Goal: Find specific page/section: Find specific page/section

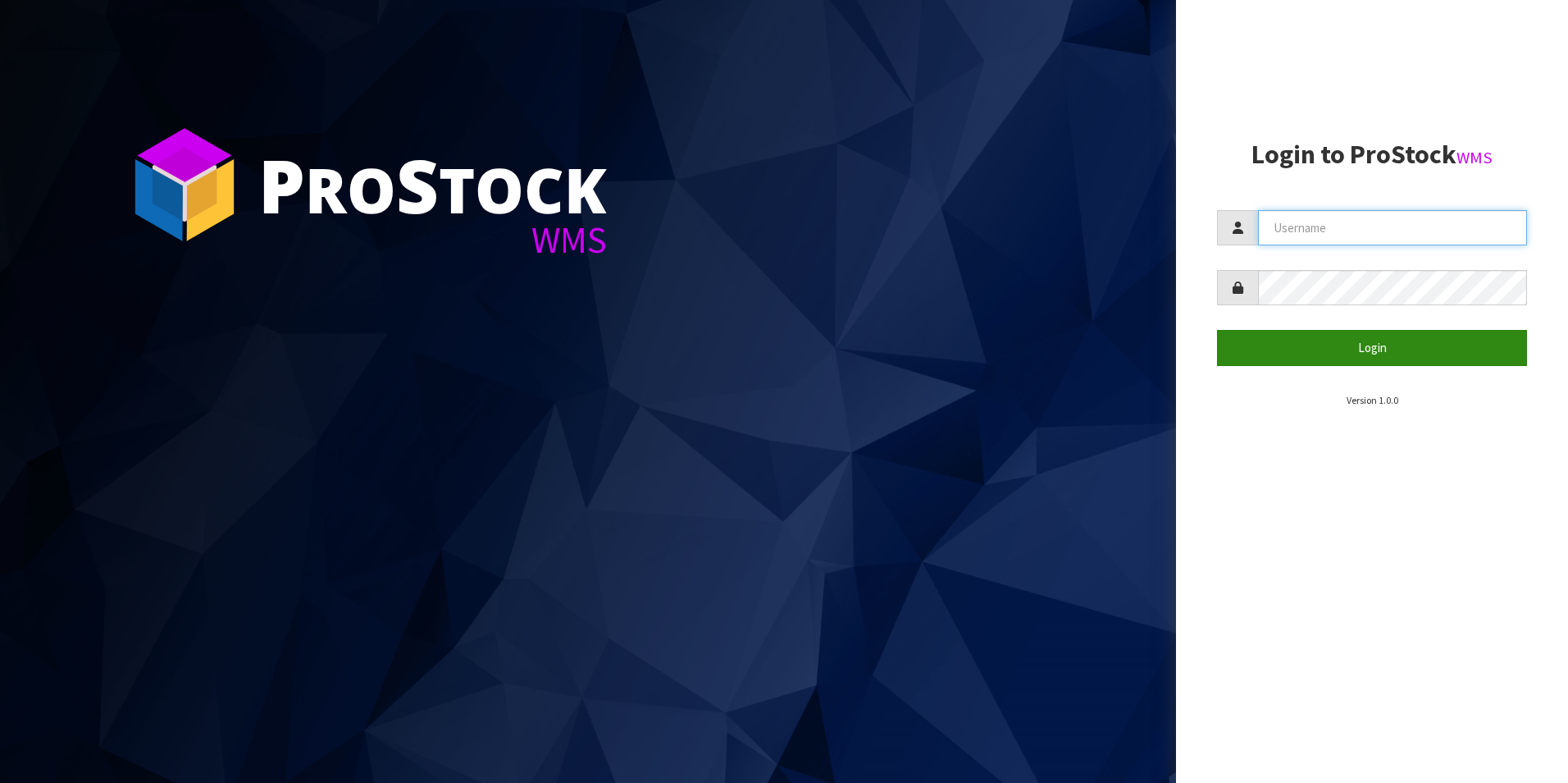
type input "LIFETIMEBRANDS"
click at [1338, 345] on button "Login" at bounding box center [1372, 348] width 310 height 35
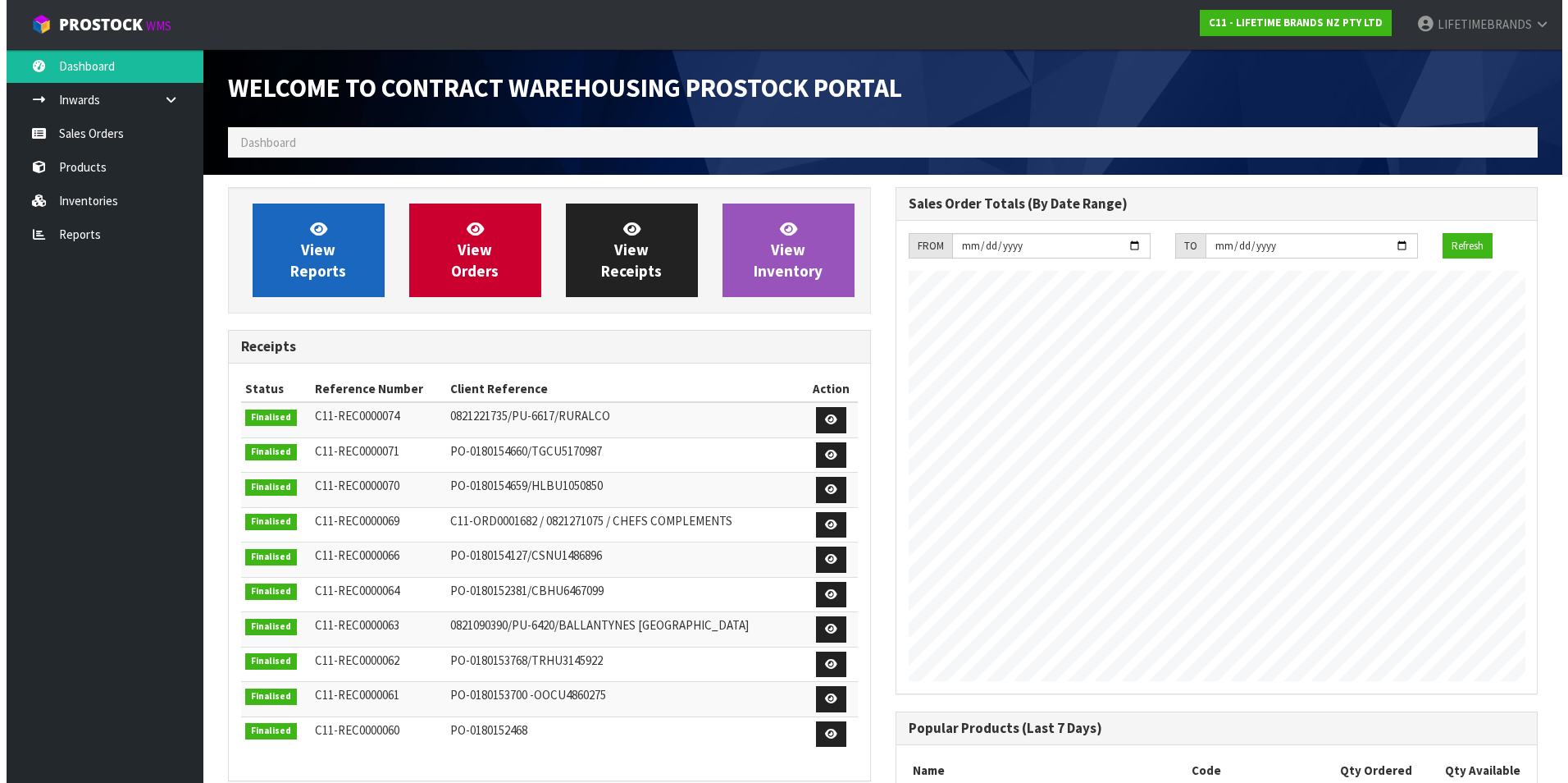
scroll to position [910, 667]
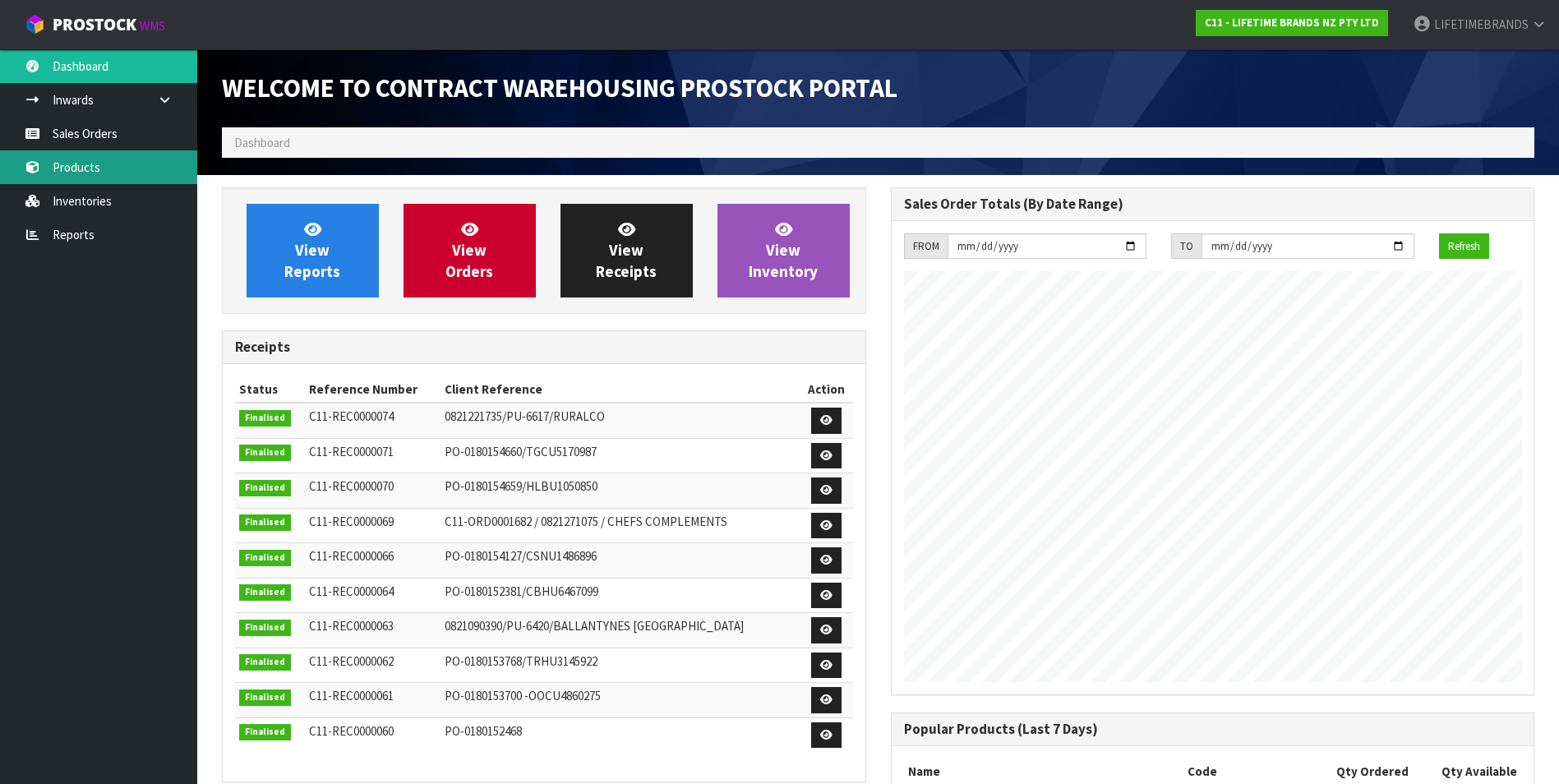
click at [79, 178] on link "Products" at bounding box center [98, 167] width 197 height 33
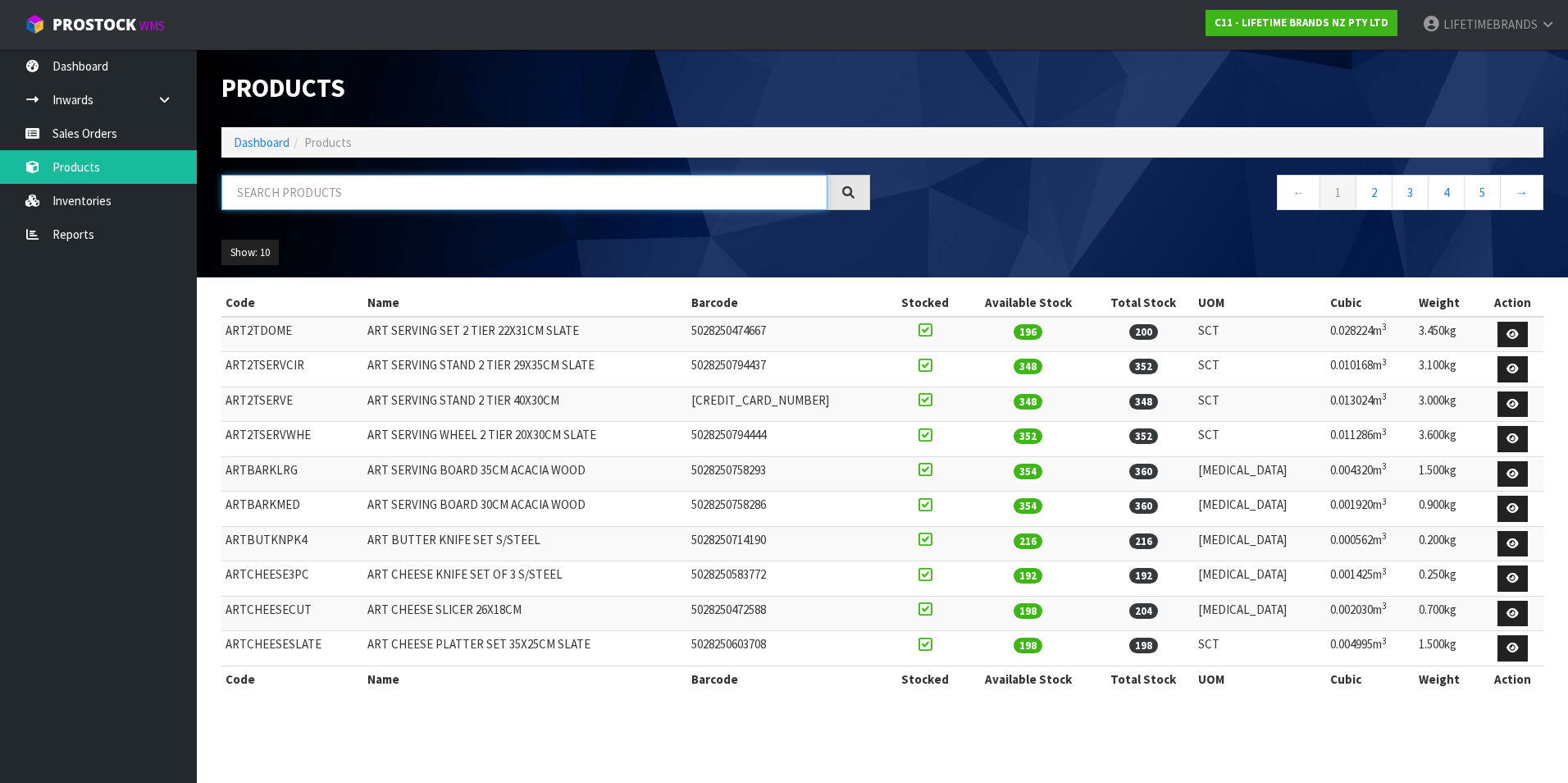
click at [355, 189] on input "text" at bounding box center [525, 192] width 606 height 35
type input "HK"
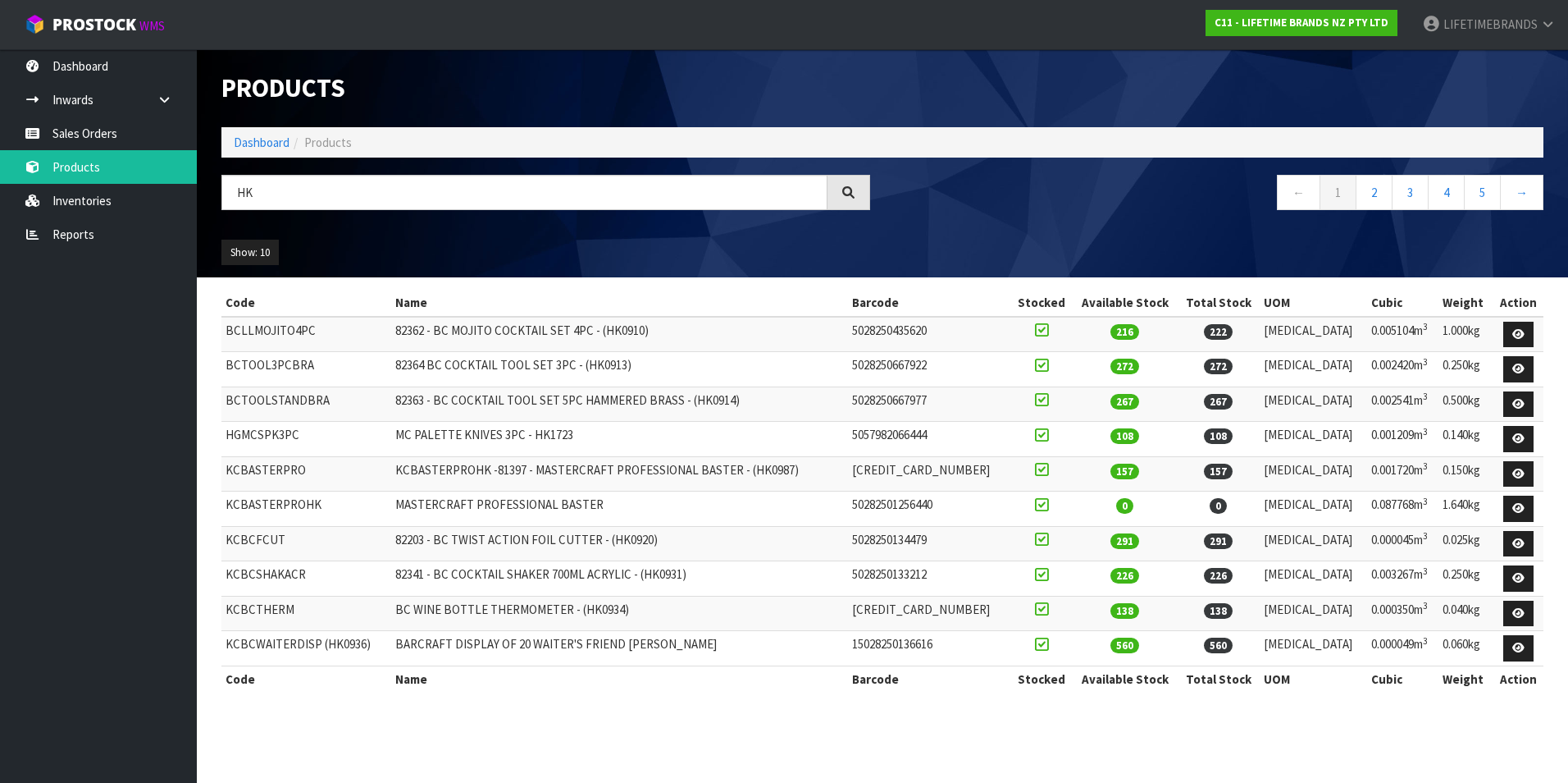
click at [863, 184] on div at bounding box center [849, 192] width 43 height 35
drag, startPoint x: 373, startPoint y: 645, endPoint x: 225, endPoint y: 648, distance: 148.0
click at [225, 648] on td "KCBCWAITERDISP (HK0936)" at bounding box center [307, 649] width 170 height 35
drag, startPoint x: 225, startPoint y: 648, endPoint x: 234, endPoint y: 648, distance: 9.0
click at [234, 648] on td "KCBCWAITERDISP (HK0936)" at bounding box center [307, 649] width 170 height 35
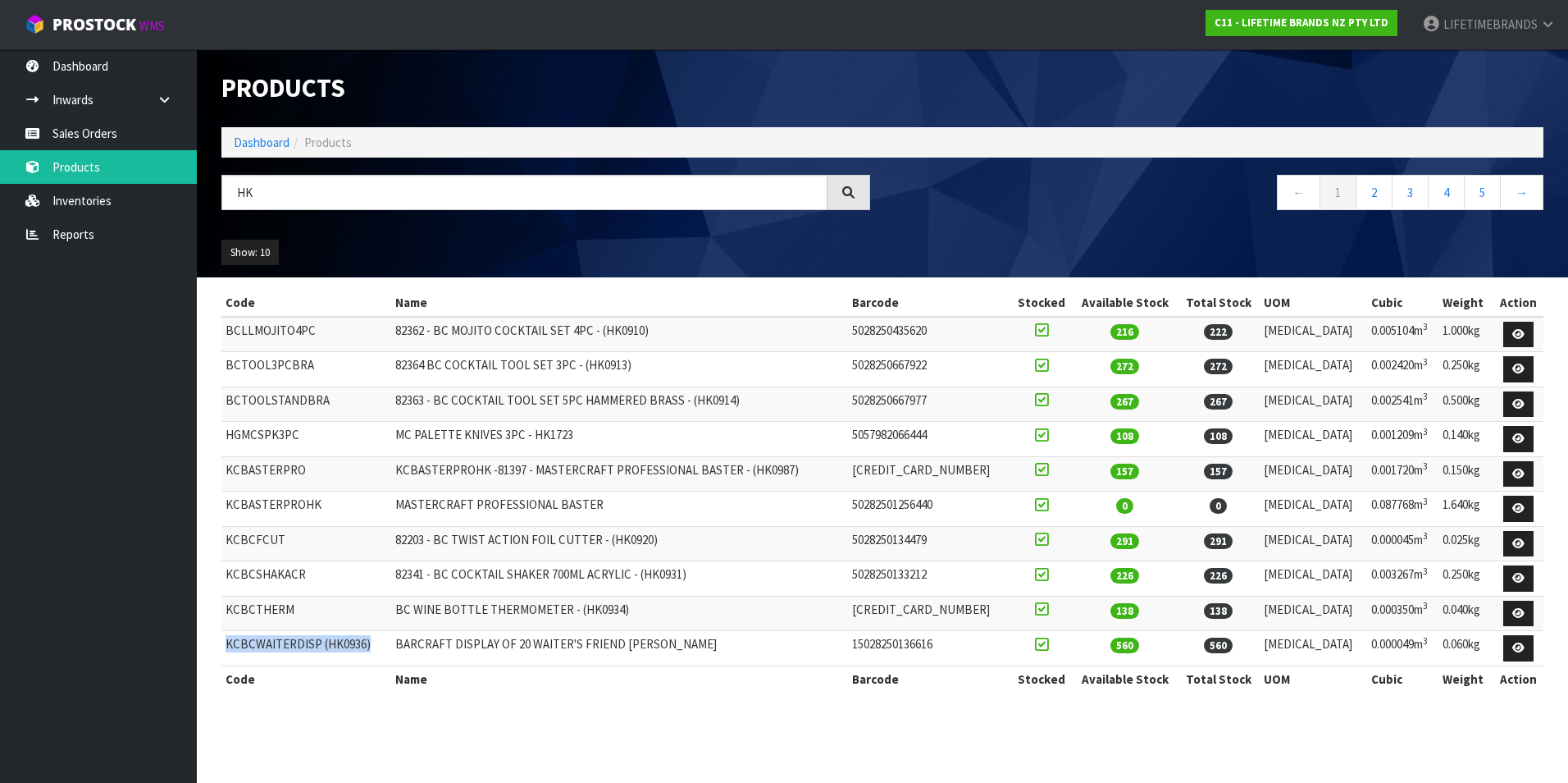
click at [230, 646] on td "KCBCWAITERDISP (HK0936)" at bounding box center [307, 649] width 170 height 35
drag, startPoint x: 225, startPoint y: 640, endPoint x: 720, endPoint y: 647, distance: 495.0
click at [720, 647] on tr "KCBCWAITERDISP (HK0936) BARCRAFT DISPLAY OF 20 WAITER'S FRIEND [PERSON_NAME] 15…" at bounding box center [882, 649] width 1322 height 35
click at [370, 652] on td "KCBCWAITERDISP (HK0936)" at bounding box center [307, 649] width 170 height 35
